Goal: Information Seeking & Learning: Learn about a topic

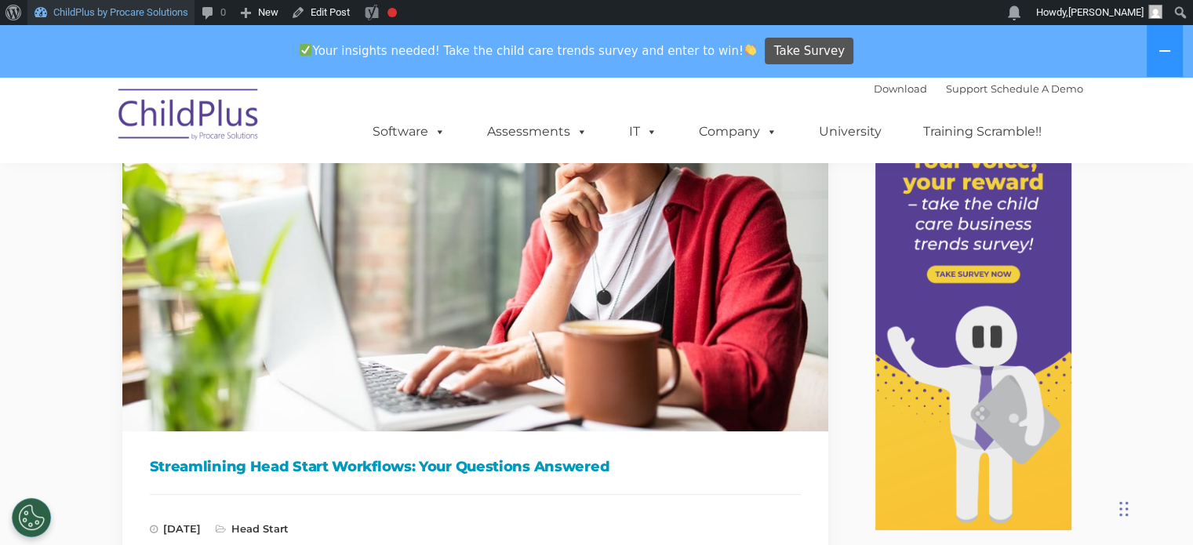
scroll to position [224, 0]
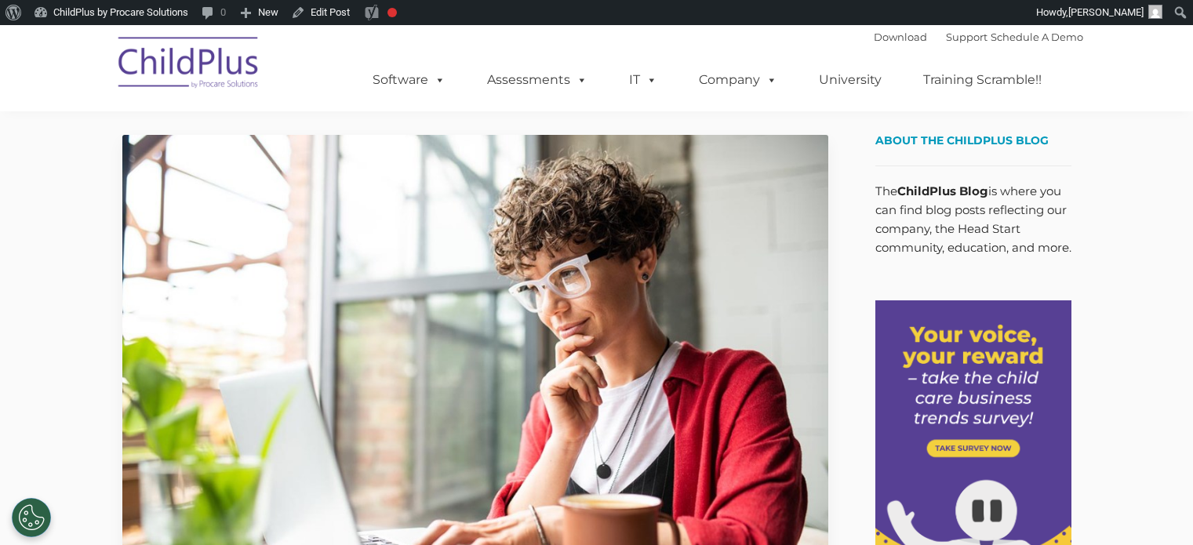
scroll to position [172, 0]
